Goal: Task Accomplishment & Management: Manage account settings

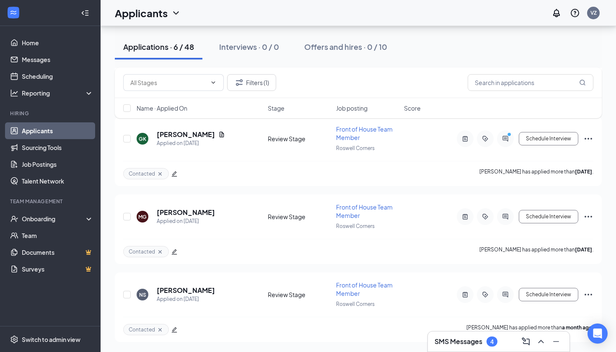
scroll to position [320, 0]
click at [263, 79] on button "Filters (1)" at bounding box center [251, 82] width 49 height 17
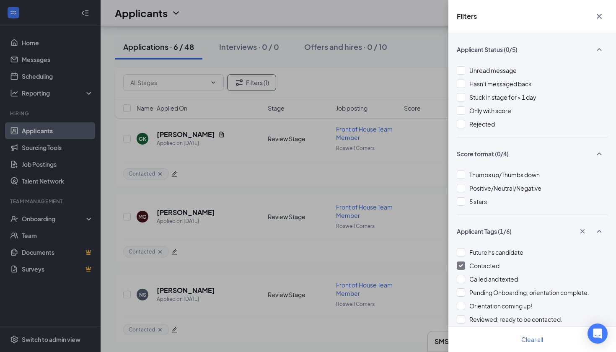
click at [458, 267] on div at bounding box center [461, 266] width 8 height 8
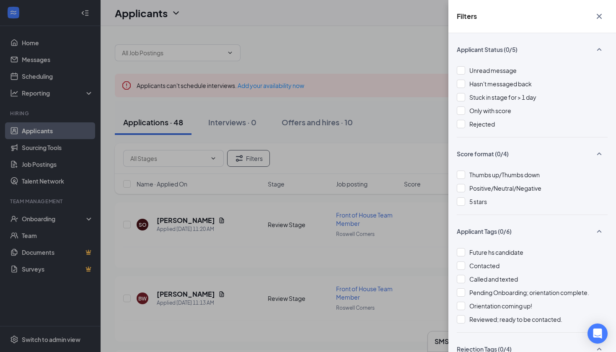
click at [600, 18] on icon "Cross" at bounding box center [599, 16] width 10 height 10
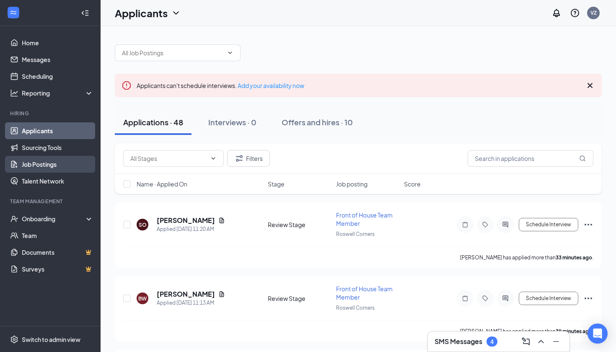
click at [34, 164] on link "Job Postings" at bounding box center [58, 164] width 72 height 17
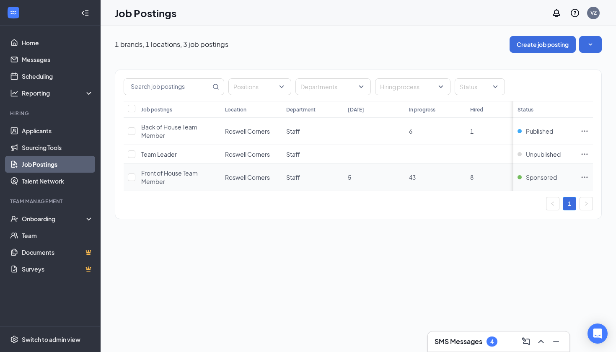
click at [166, 172] on span "Front of House Team Member" at bounding box center [169, 177] width 57 height 16
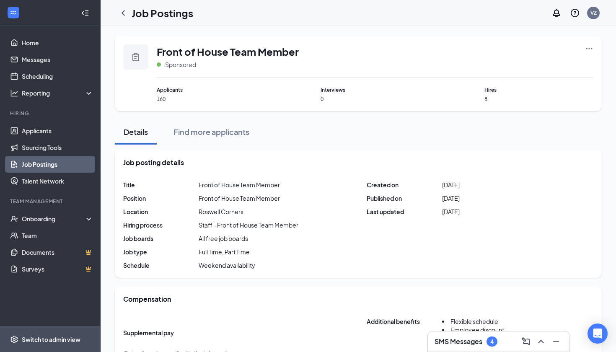
click at [39, 336] on div "Switch to admin view" at bounding box center [51, 339] width 59 height 8
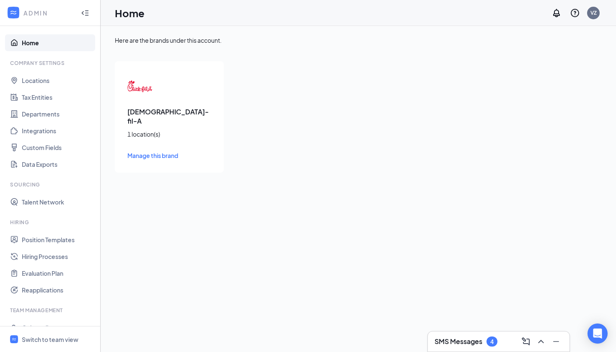
click at [161, 152] on span "Manage this brand" at bounding box center [152, 156] width 51 height 8
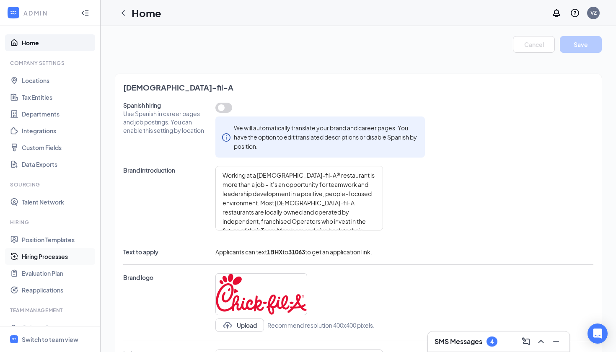
click at [34, 259] on link "Hiring Processes" at bounding box center [58, 256] width 72 height 17
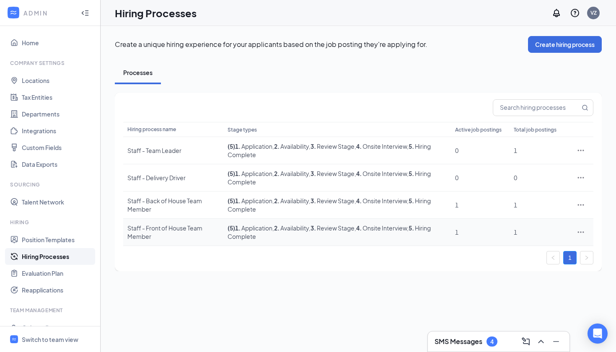
click at [162, 230] on div "Staff - Front of House Team Member" at bounding box center [173, 232] width 92 height 17
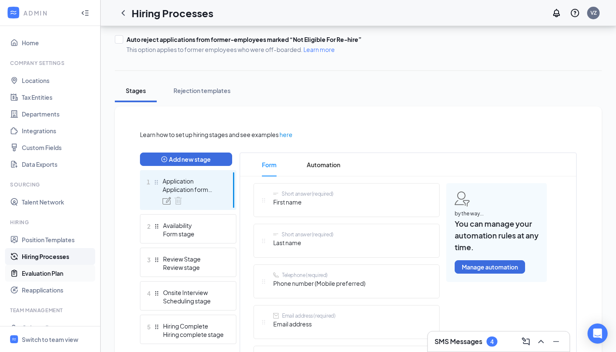
scroll to position [95, 0]
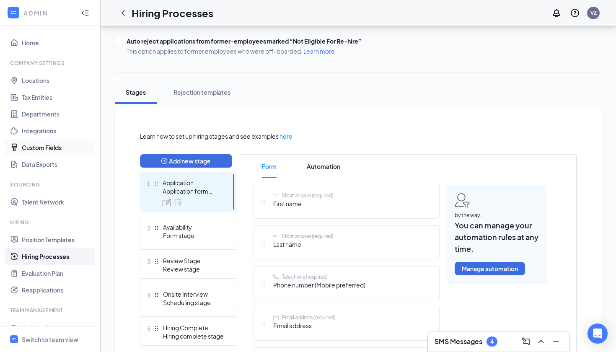
click at [38, 148] on link "Custom Fields" at bounding box center [58, 147] width 72 height 17
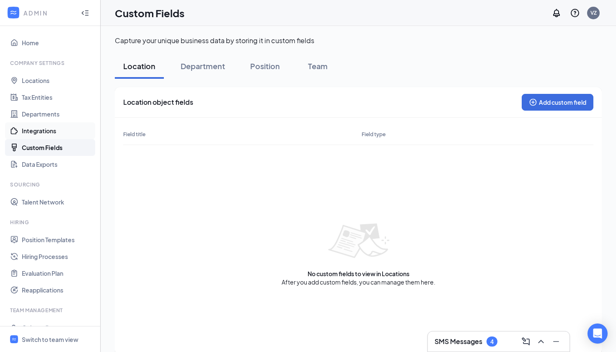
click at [40, 129] on link "Integrations" at bounding box center [58, 130] width 72 height 17
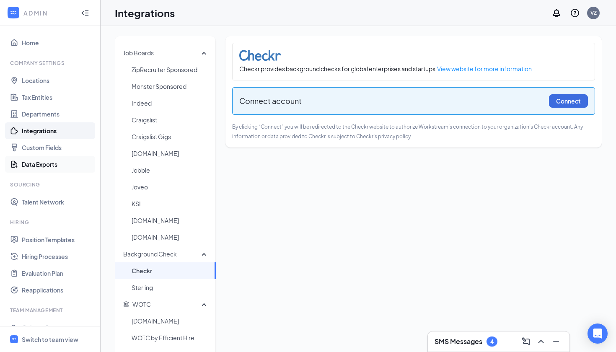
click at [38, 165] on link "Data Exports" at bounding box center [58, 164] width 72 height 17
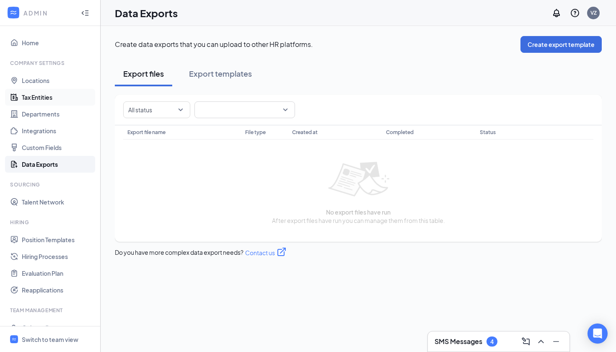
click at [33, 99] on link "Tax Entities" at bounding box center [58, 97] width 72 height 17
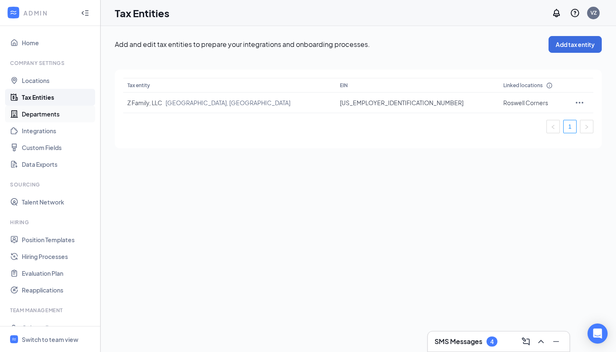
click at [31, 115] on link "Departments" at bounding box center [58, 114] width 72 height 17
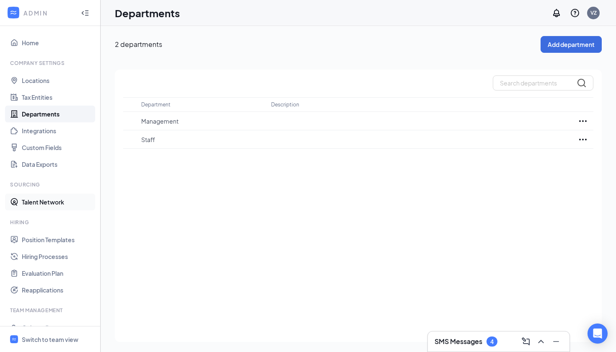
click at [28, 202] on link "Talent Network" at bounding box center [58, 202] width 72 height 17
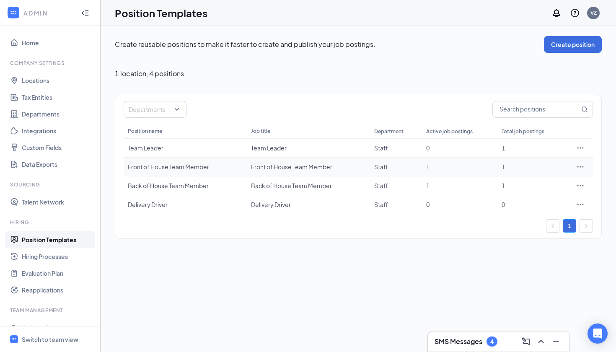
click at [581, 170] on icon "Ellipses" at bounding box center [580, 167] width 8 height 8
click at [513, 186] on span "Edit" at bounding box center [511, 184] width 11 height 8
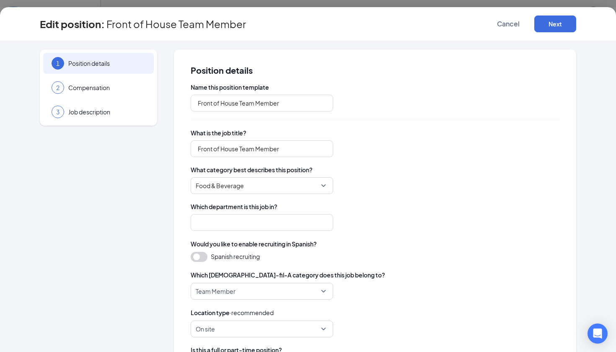
type input "Front of House Team Member"
type input "Staff"
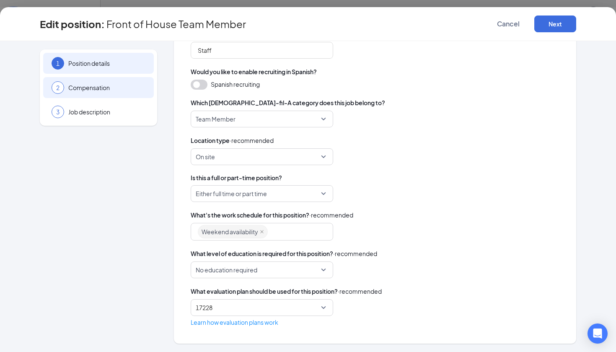
click at [132, 89] on span "Compensation" at bounding box center [106, 87] width 77 height 8
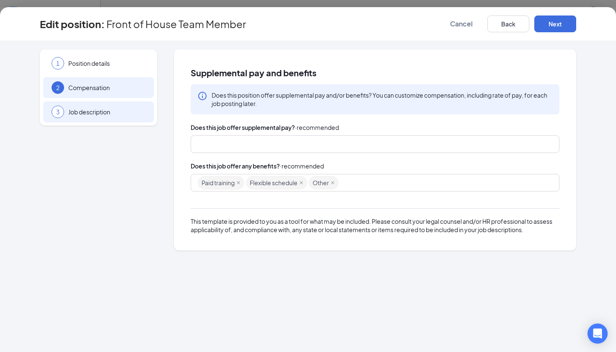
click at [111, 114] on span "Job description" at bounding box center [106, 112] width 77 height 8
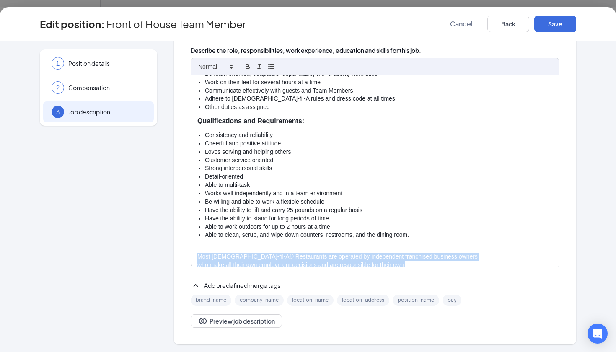
drag, startPoint x: 254, startPoint y: 257, endPoint x: 198, endPoint y: 240, distance: 58.3
click at [198, 240] on div "At [DEMOGRAPHIC_DATA]-fil-A, the Team Member role is more than just a job; it's…" at bounding box center [375, 171] width 368 height 192
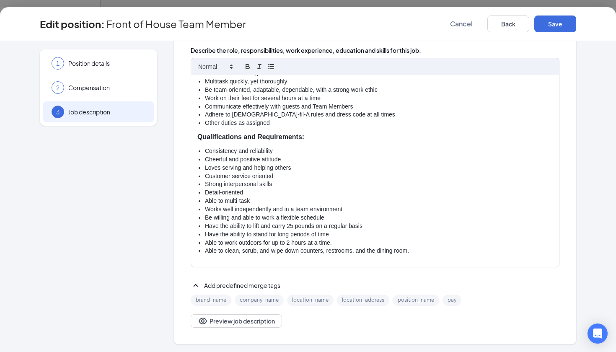
click at [342, 269] on p "Previous experience in establishments listed below help but are not required." at bounding box center [374, 273] width 355 height 8
click at [409, 269] on p "Previous experience in establishments listed below help, but are not required." at bounding box center [374, 273] width 355 height 8
drag, startPoint x: 399, startPoint y: 258, endPoint x: 198, endPoint y: 255, distance: 200.8
click at [198, 269] on p "Previous experience in establishments listed below help, but are not required:" at bounding box center [374, 273] width 355 height 8
click at [217, 269] on p "Previous experience in establishments listed below help, but are not required:" at bounding box center [374, 273] width 355 height 8
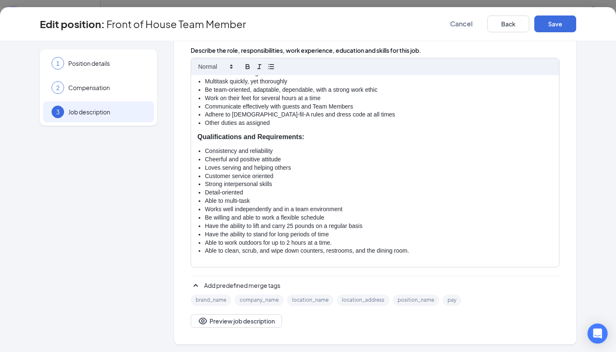
click at [217, 269] on p "Previous experience in establishments listed below help, but are not required:" at bounding box center [374, 273] width 355 height 8
click at [213, 269] on p "Previous experience in establishments listed below help, but are not required:" at bounding box center [374, 273] width 355 height 8
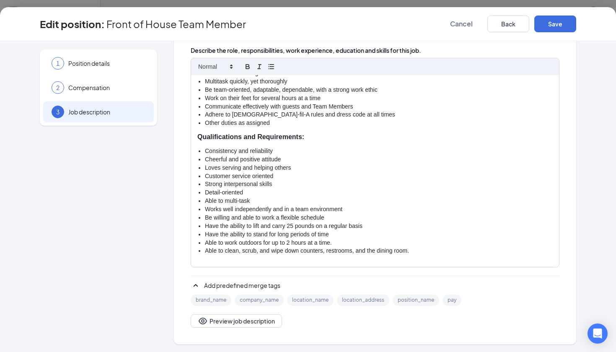
click at [213, 269] on p "Previous experience in establishments listed below help, but are not required:" at bounding box center [374, 273] width 355 height 8
drag, startPoint x: 215, startPoint y: 258, endPoint x: 227, endPoint y: 257, distance: 12.2
click at [227, 269] on p "Previous experience in establishments listed below help, but are not required:" at bounding box center [374, 273] width 355 height 8
click at [417, 269] on p "Previous experience in establishments listed below help, but are not required:" at bounding box center [374, 273] width 355 height 8
click at [387, 269] on p "Previous experience in establishments listed below help, but are not required:" at bounding box center [374, 273] width 355 height 8
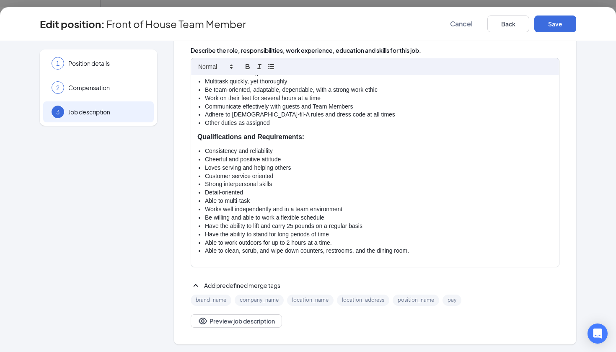
click at [387, 269] on p "Previous experience in establishments listed below help, but are not required:" at bounding box center [374, 273] width 355 height 8
click at [423, 260] on p at bounding box center [374, 264] width 355 height 8
click at [382, 269] on p "Previous experience in establishments listed below help, but are not required:" at bounding box center [374, 273] width 355 height 8
click at [395, 269] on p "Previous experience in establishments listed below help, but are not required:" at bounding box center [374, 273] width 355 height 8
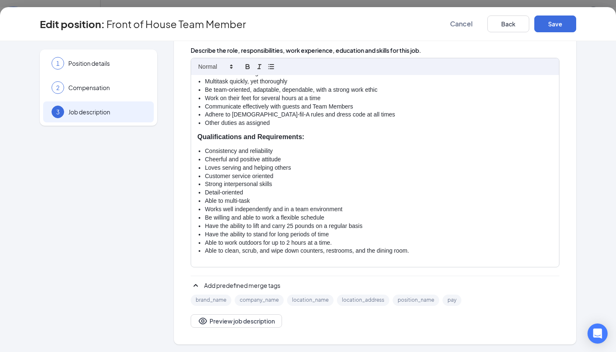
click at [395, 269] on p "Previous experience in establishments listed below help, but are not required:" at bounding box center [374, 273] width 355 height 8
click at [399, 269] on p "Previous experience in establishments listed below help, but are not required:" at bounding box center [374, 273] width 355 height 8
drag, startPoint x: 399, startPoint y: 259, endPoint x: 189, endPoint y: 258, distance: 209.5
click at [189, 258] on div "Job description Want some help writing your job description? BETA Let our AI wi…" at bounding box center [375, 131] width 402 height 425
click at [241, 269] on p "Previous experience in establishments listed below help, but are not required:" at bounding box center [374, 273] width 355 height 8
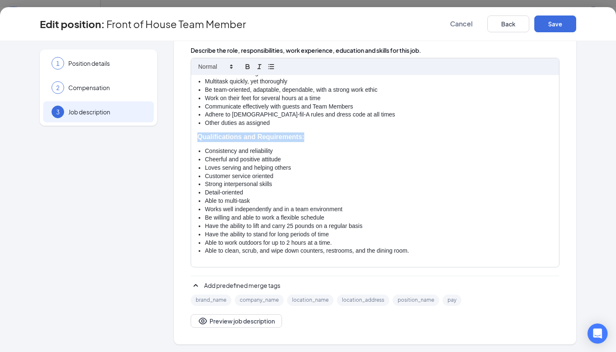
drag, startPoint x: 305, startPoint y: 127, endPoint x: 197, endPoint y: 127, distance: 108.1
click at [197, 127] on div "At [DEMOGRAPHIC_DATA]-fil-A, the Team Member role is more than just a job; it's…" at bounding box center [375, 171] width 368 height 192
copy strong "Qualifications and Requirements:"
click at [196, 258] on div "At [DEMOGRAPHIC_DATA]-fil-A, the Team Member role is more than just a job; it's…" at bounding box center [375, 171] width 368 height 192
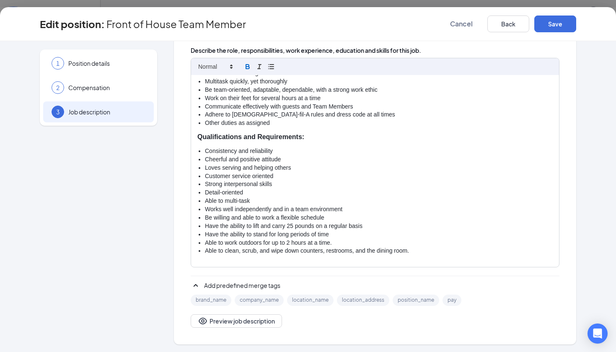
click at [302, 269] on strong "Qualifications and Requirements:" at bounding box center [250, 272] width 107 height 7
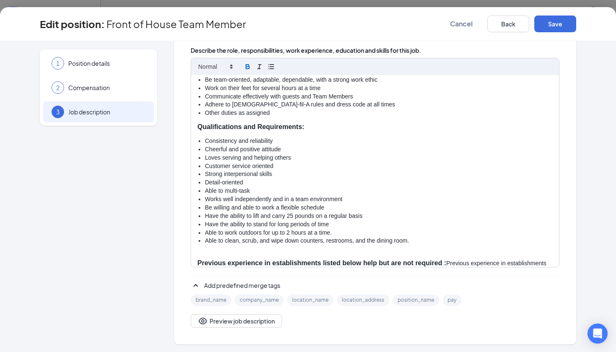
scroll to position [207, 0]
click at [375, 260] on strong "Previous experience in establishments listed below help but are not required :" at bounding box center [321, 263] width 249 height 7
click at [378, 260] on strong "Previous experience in establishments listed below help but are not required :" at bounding box center [321, 263] width 249 height 7
drag, startPoint x: 299, startPoint y: 260, endPoint x: 198, endPoint y: 259, distance: 101.0
click at [198, 259] on p "Previous experience in establishments listed below help, but are not required :…" at bounding box center [374, 268] width 355 height 18
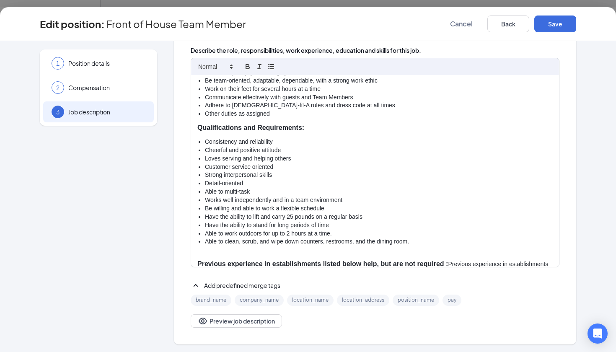
scroll to position [199, 0]
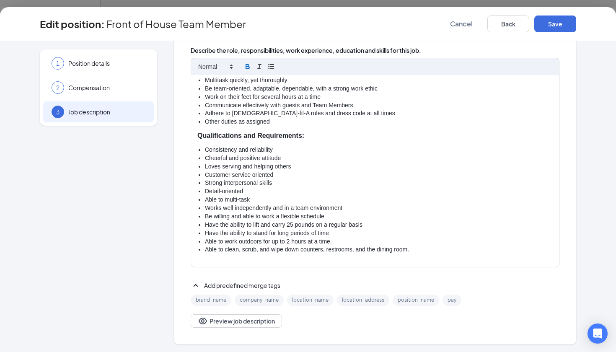
click at [447, 268] on strong "Previous experience in establishments listed below help, but are not required :" at bounding box center [322, 271] width 251 height 7
click at [463, 267] on p "Previous experience in establishments listed below help, but are not required:" at bounding box center [374, 272] width 355 height 10
drag, startPoint x: 357, startPoint y: 213, endPoint x: 350, endPoint y: 214, distance: 7.6
copy li "bas"
click at [386, 221] on li "Have the ability to lift and carry 25 pounds on a regular basis" at bounding box center [379, 225] width 348 height 8
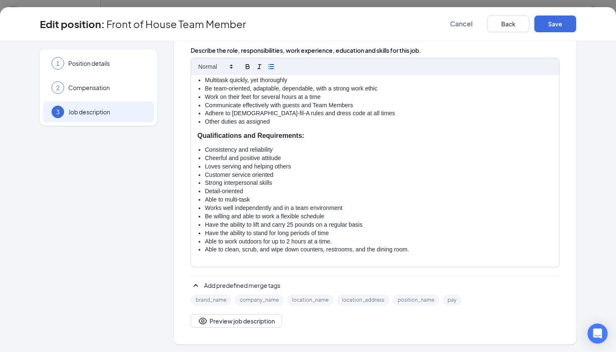
click at [469, 267] on p "Previous experience in establishments listed below help, but are not required:" at bounding box center [374, 272] width 355 height 10
drag, startPoint x: 391, startPoint y: 236, endPoint x: 378, endPoint y: 237, distance: 13.4
click at [378, 246] on li "Able to clean, scrub, and wipe down counters, restrooms, and the dining room." at bounding box center [379, 250] width 348 height 8
copy li "dining"
click at [452, 267] on p "Previous experience in establishments listed below help, but are not required:" at bounding box center [374, 272] width 355 height 10
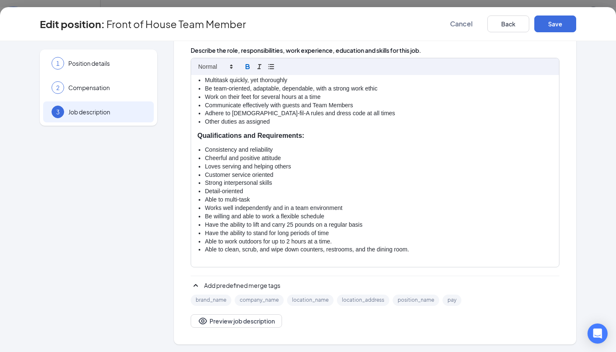
click at [446, 268] on strong "Previous experience in establishments listed below help, but are not required:" at bounding box center [321, 271] width 249 height 7
click at [452, 267] on p "Previous experience in establishments listed below help, but are not required: …" at bounding box center [374, 272] width 355 height 10
click at [469, 268] on strong at bounding box center [467, 271] width 4 height 7
click at [452, 267] on p "Previous experience in establishments listed below help, but are not required: …" at bounding box center [374, 272] width 355 height 10
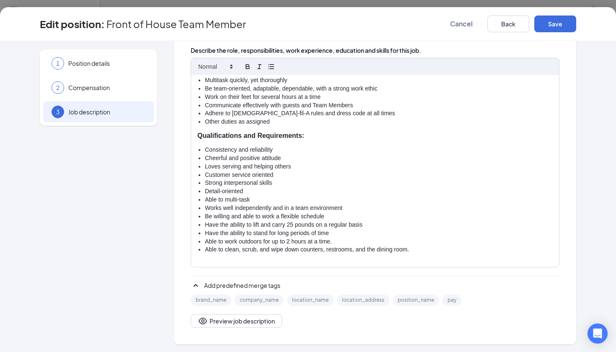
copy p "P"
click at [443, 268] on strong "Previous experience in establishments listed below help, but are not required:" at bounding box center [321, 271] width 249 height 7
click at [446, 268] on strong "Previous experience in establishments listed below help, but are not required:" at bounding box center [321, 271] width 249 height 7
drag, startPoint x: 446, startPoint y: 257, endPoint x: 198, endPoint y: 256, distance: 248.5
click at [198, 268] on strong "Previous experience in establishments listed below help, but are not required:" at bounding box center [321, 271] width 249 height 7
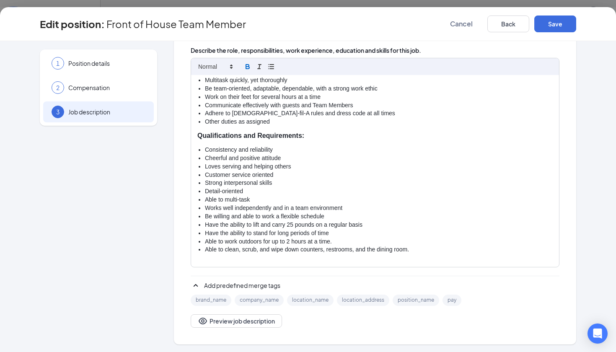
scroll to position [198, 0]
click at [487, 269] on p "Previous experience in establishments listed below help, but are not required: …" at bounding box center [374, 273] width 355 height 8
click at [451, 266] on p "Previous experience in establishments listed below help, but are not required: …" at bounding box center [374, 278] width 355 height 25
click at [457, 266] on p "Previous experience in establishments listed below help, but are not required: …" at bounding box center [374, 278] width 355 height 25
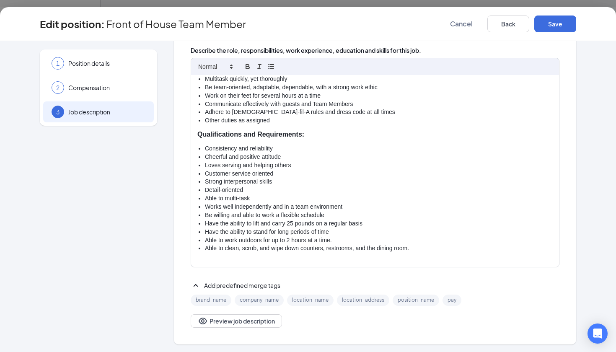
click at [457, 266] on p "Previous experience in establishments listed below help, but are not required: …" at bounding box center [374, 278] width 355 height 25
click at [507, 266] on p "Previous experience in establishments listed below help, but are not required: …" at bounding box center [374, 278] width 355 height 25
click at [522, 266] on p "Previous experience in establishments listed below help, but are not required: …" at bounding box center [374, 278] width 355 height 25
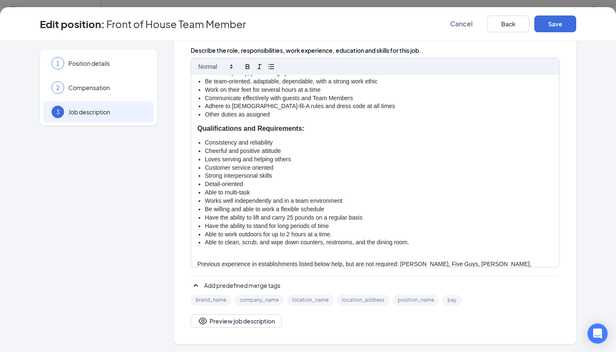
scroll to position [206, 0]
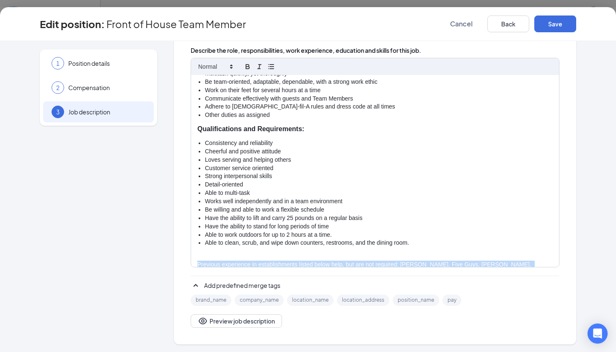
drag, startPoint x: 518, startPoint y: 259, endPoint x: 193, endPoint y: 248, distance: 325.4
click at [193, 248] on div "At [DEMOGRAPHIC_DATA]-fil-A, the Team Member role is more than just a job; it's…" at bounding box center [375, 171] width 368 height 192
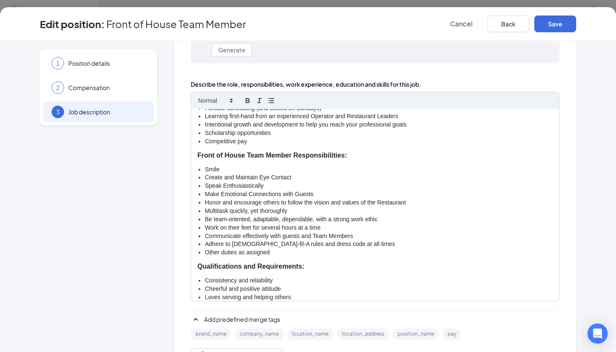
scroll to position [0, 0]
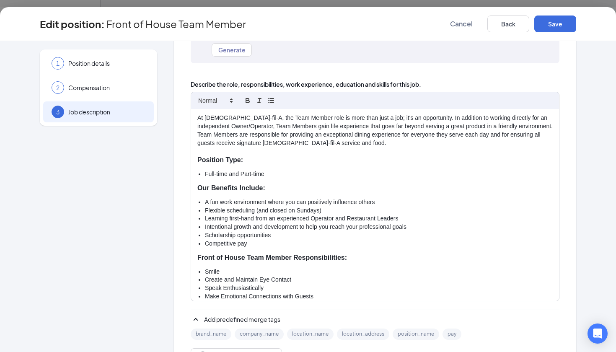
click at [264, 240] on li "Competitive pay" at bounding box center [379, 244] width 348 height 8
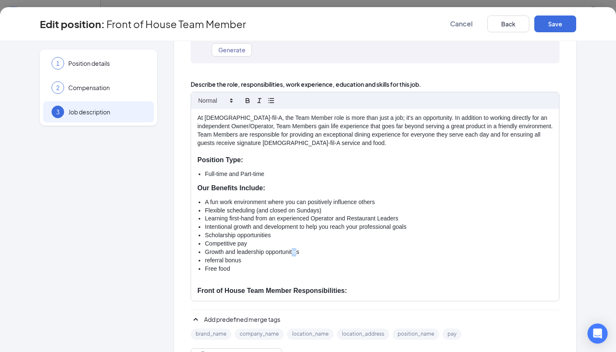
drag, startPoint x: 297, startPoint y: 246, endPoint x: 292, endPoint y: 247, distance: 5.5
drag, startPoint x: 302, startPoint y: 247, endPoint x: 205, endPoint y: 247, distance: 96.4
click at [205, 248] on li "Growth and leadership opportunities" at bounding box center [379, 252] width 348 height 8
copy li "Growth and leadership opportunities"
click at [233, 265] on li "Free food" at bounding box center [379, 269] width 348 height 8
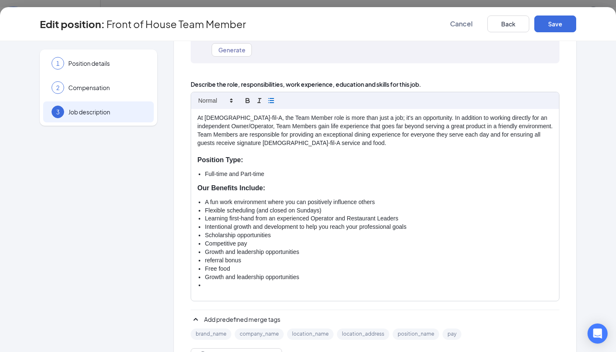
scroll to position [8, 0]
click at [309, 249] on li "Growth and leadership opportunities" at bounding box center [379, 252] width 348 height 8
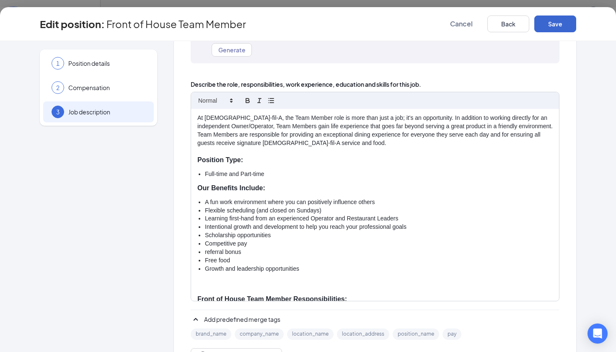
click at [550, 26] on button "Save" at bounding box center [555, 24] width 42 height 17
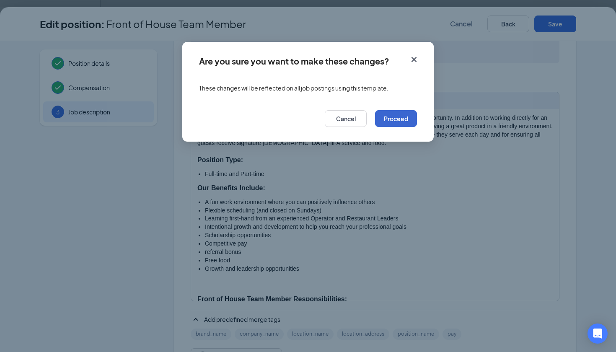
click at [398, 119] on button "Proceed" at bounding box center [396, 118] width 42 height 17
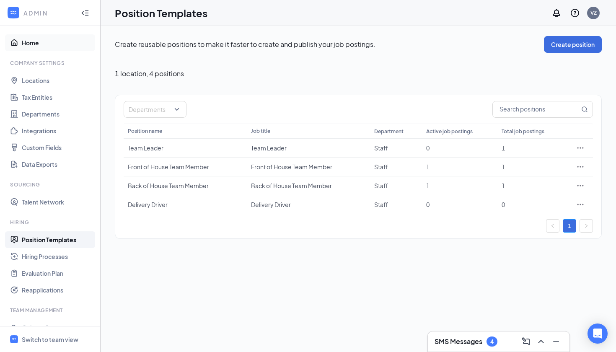
click at [29, 42] on link "Home" at bounding box center [58, 42] width 72 height 17
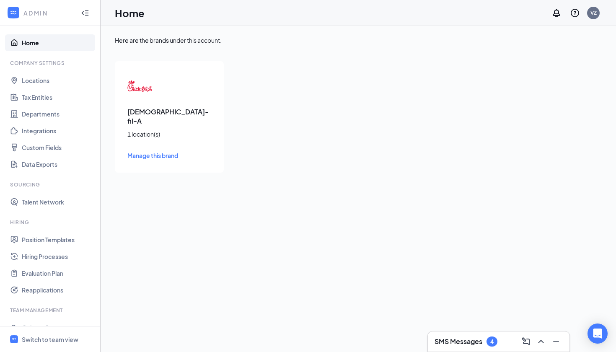
click at [137, 152] on span "Manage this brand" at bounding box center [152, 156] width 51 height 8
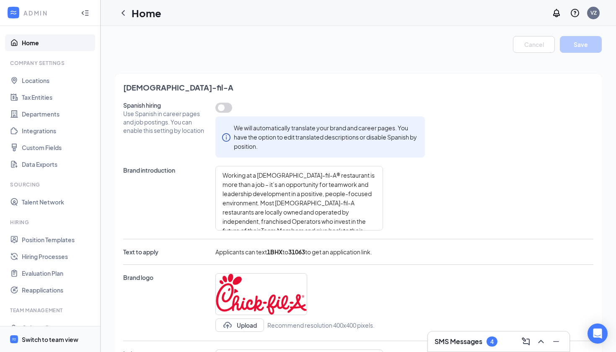
click at [34, 336] on div "Switch to team view" at bounding box center [50, 339] width 57 height 8
